Goal: Browse casually: Explore the website without a specific task or goal

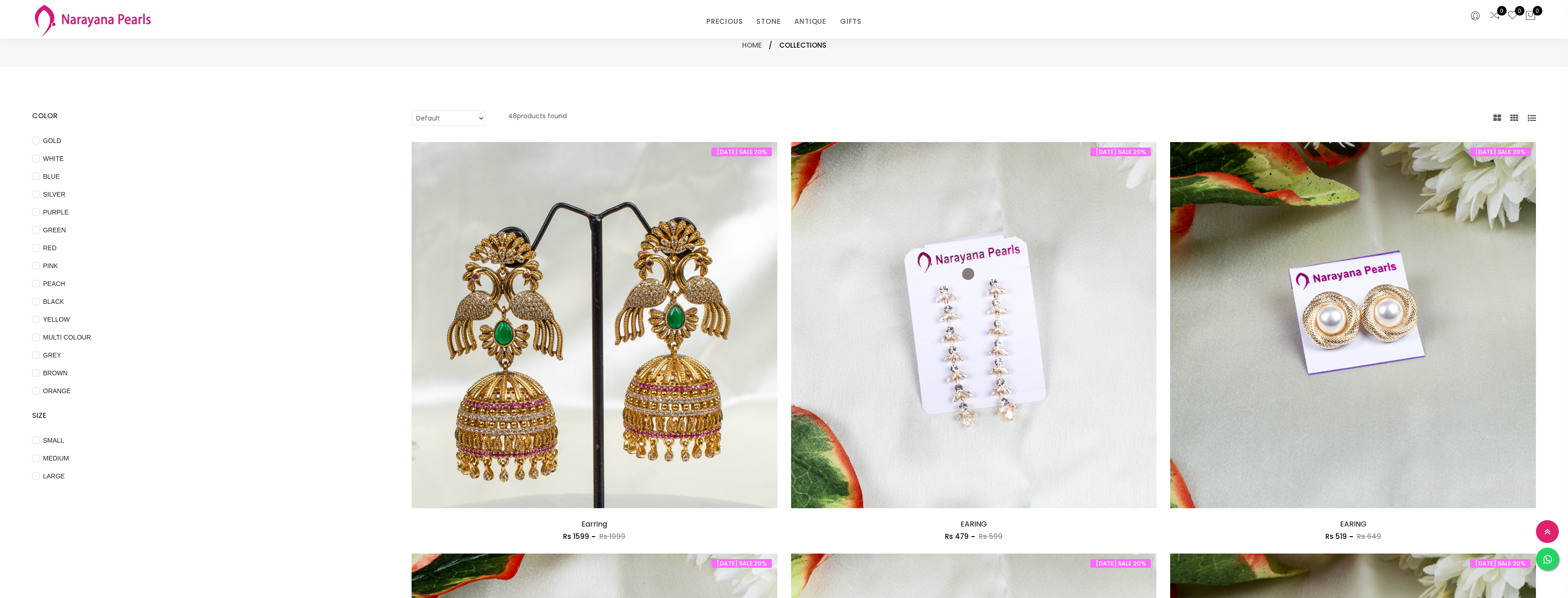
select select "INR"
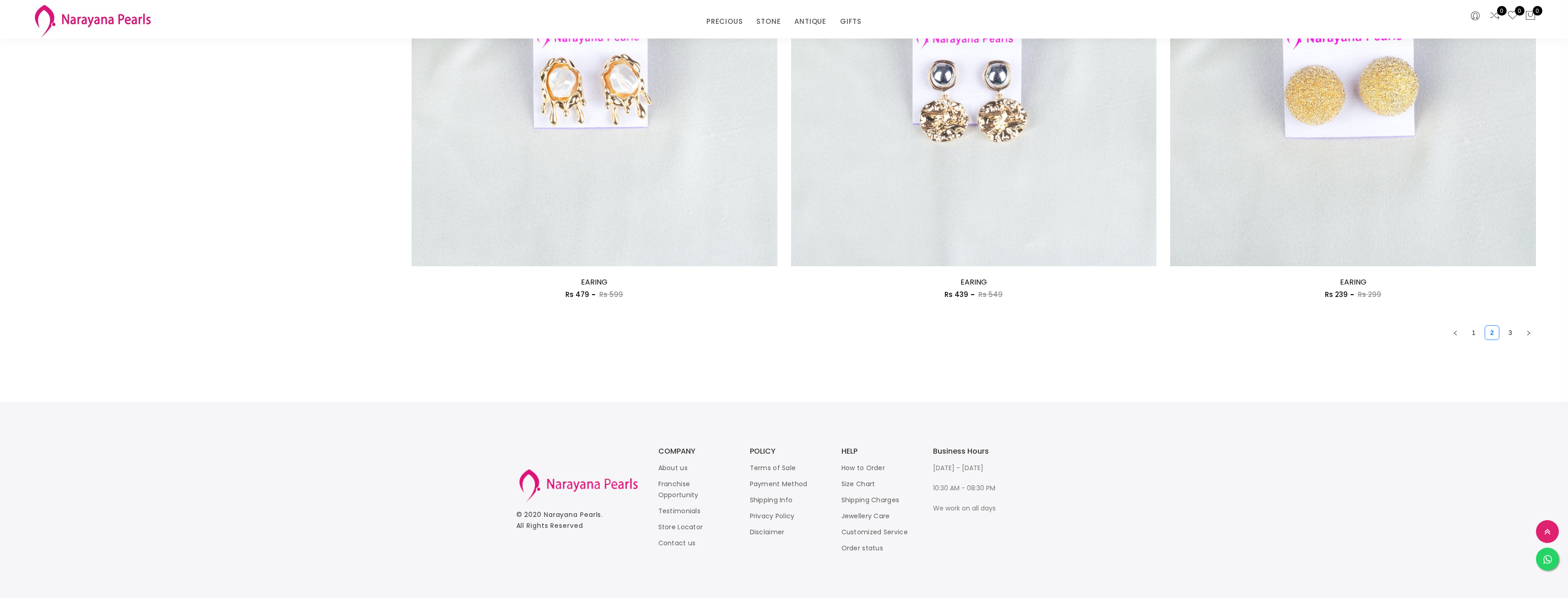
scroll to position [2711, 0]
click at [1507, 330] on link "3" at bounding box center [1510, 331] width 14 height 14
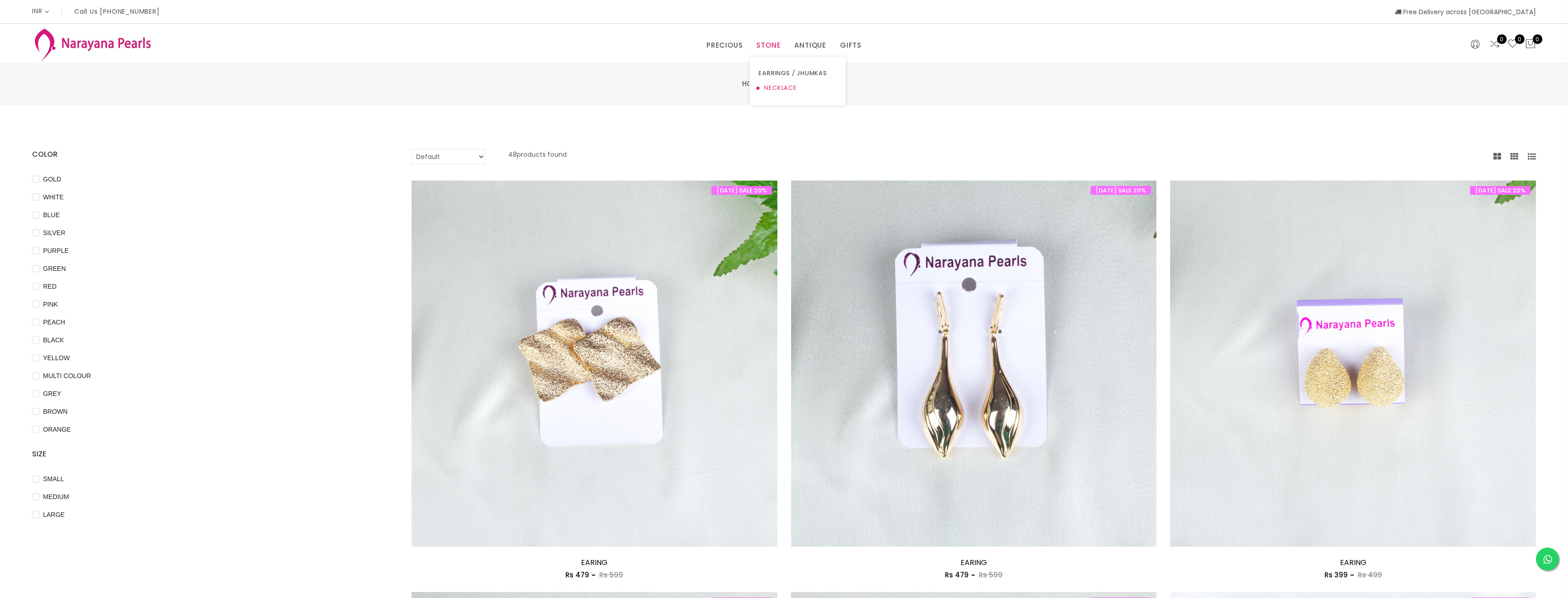
click at [772, 89] on link "NECKLACE" at bounding box center [798, 88] width 78 height 15
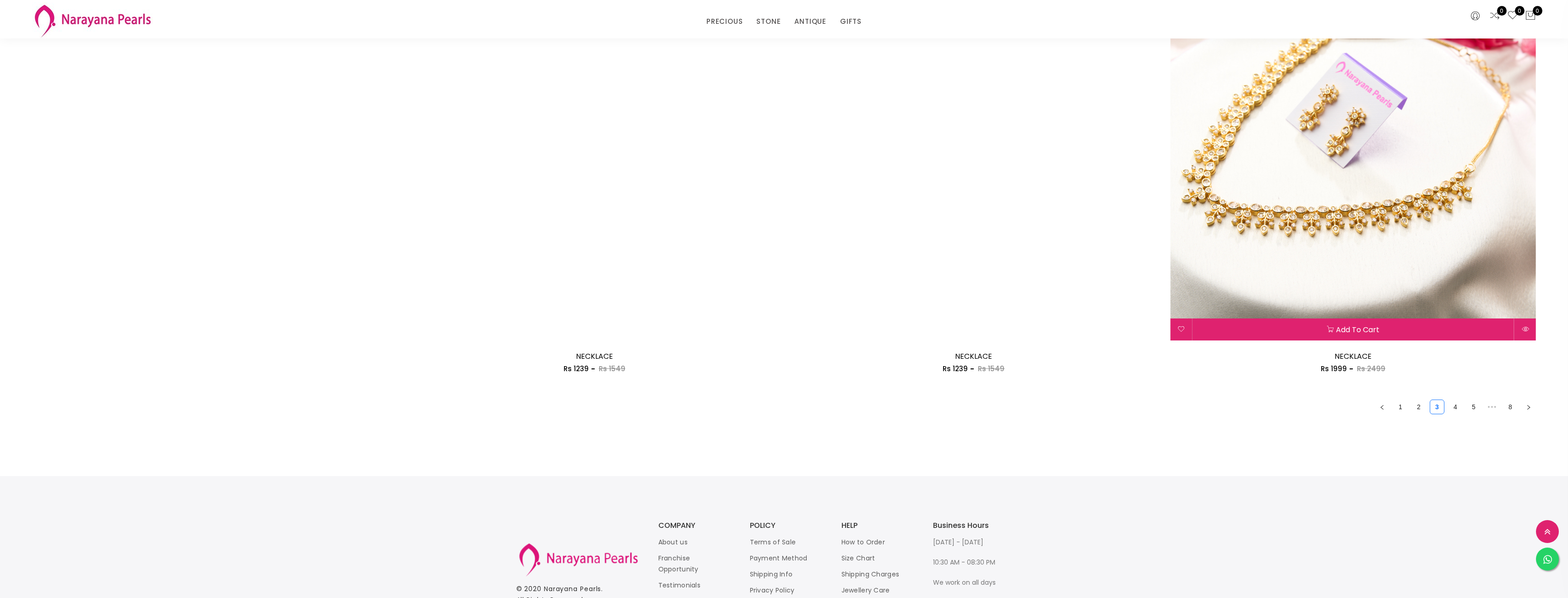
scroll to position [2665, 0]
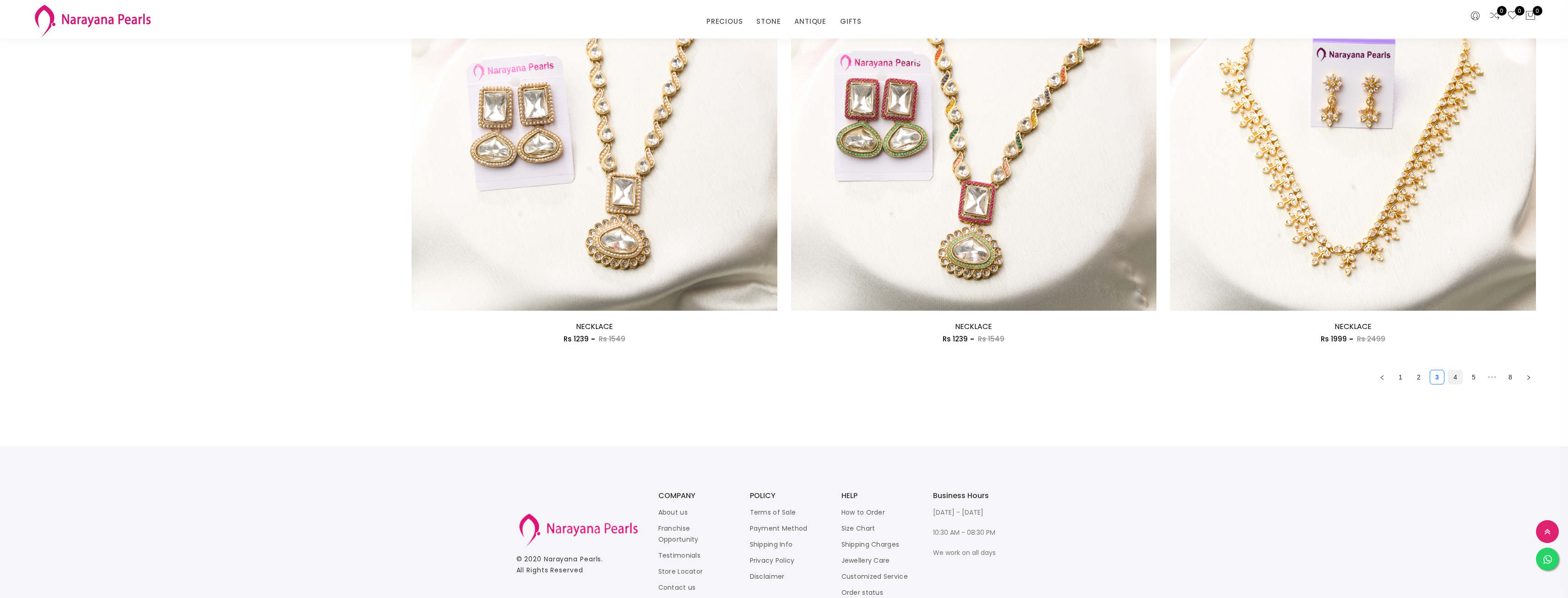
click at [1453, 375] on link "4" at bounding box center [1455, 377] width 14 height 14
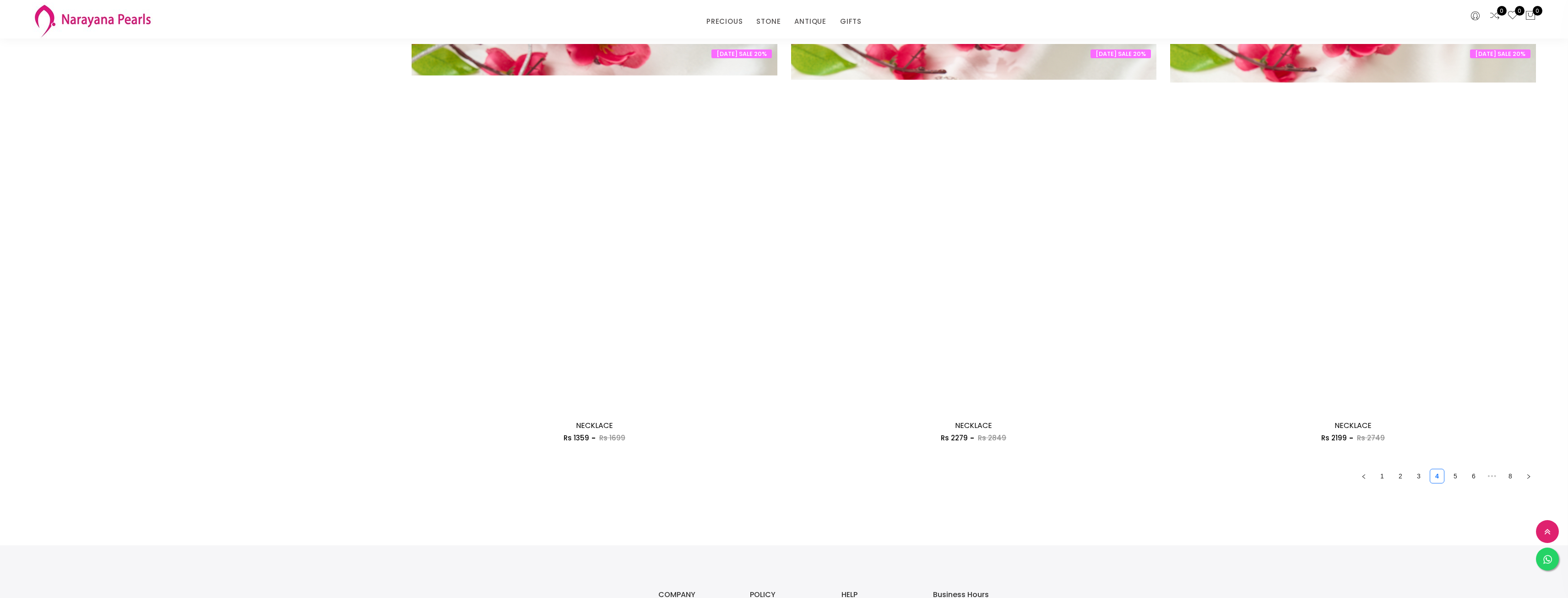
scroll to position [2611, 0]
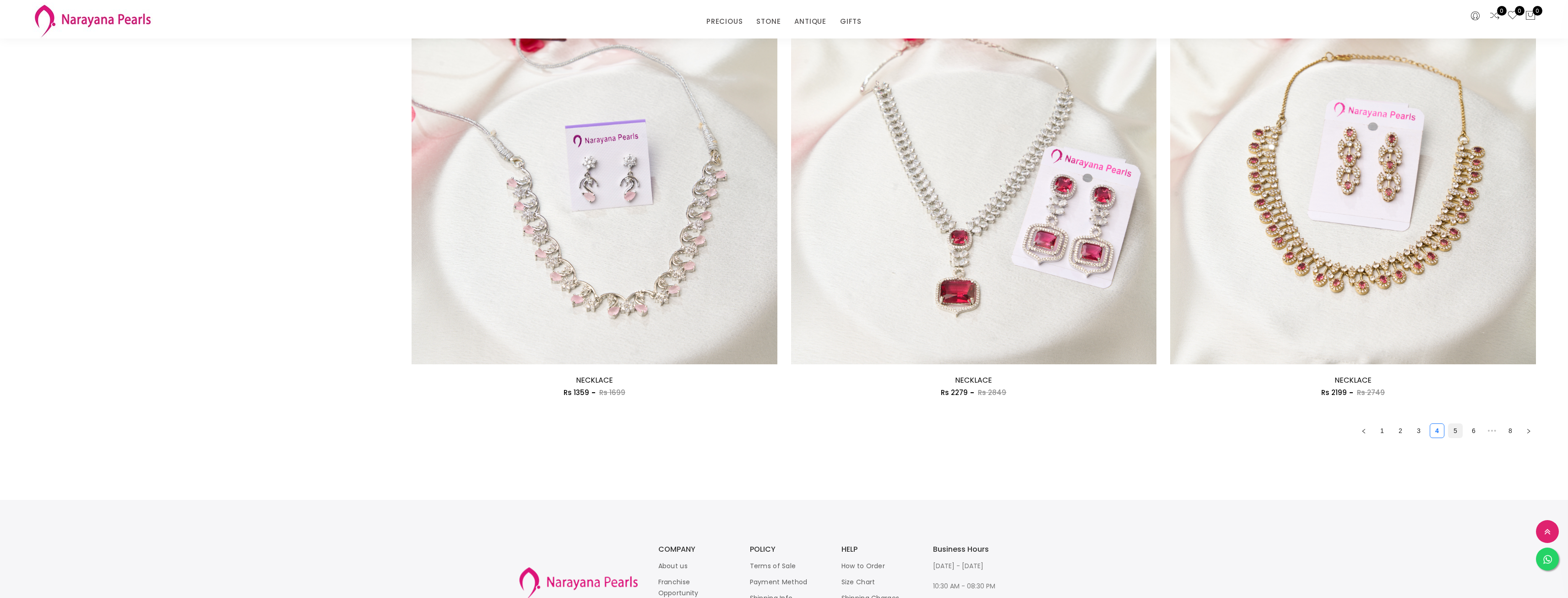
click at [1458, 430] on link "5" at bounding box center [1455, 430] width 14 height 14
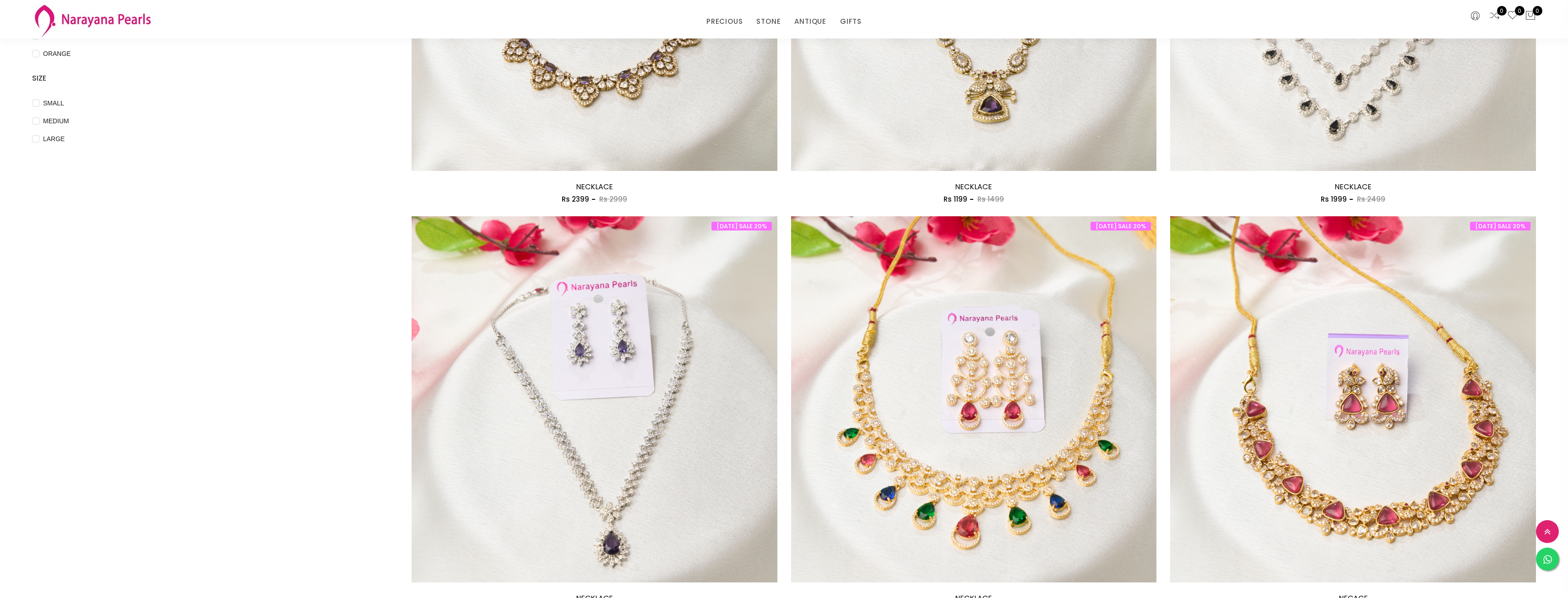
scroll to position [458, 0]
